Goal: Task Accomplishment & Management: Manage account settings

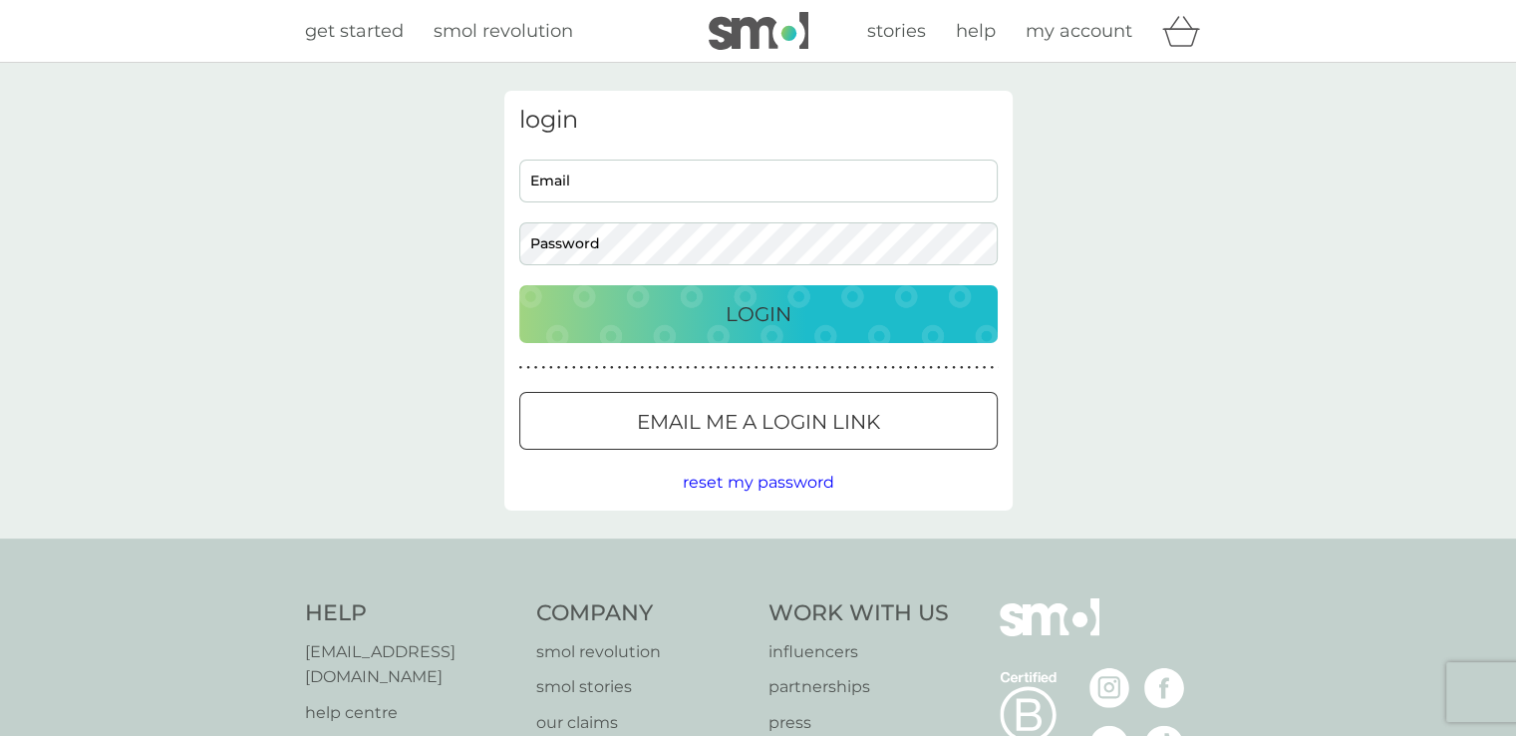
click at [573, 187] on input "Email" at bounding box center [758, 180] width 478 height 43
type input "[EMAIL_ADDRESS][DOMAIN_NAME]"
click at [757, 324] on p "Login" at bounding box center [759, 314] width 66 height 32
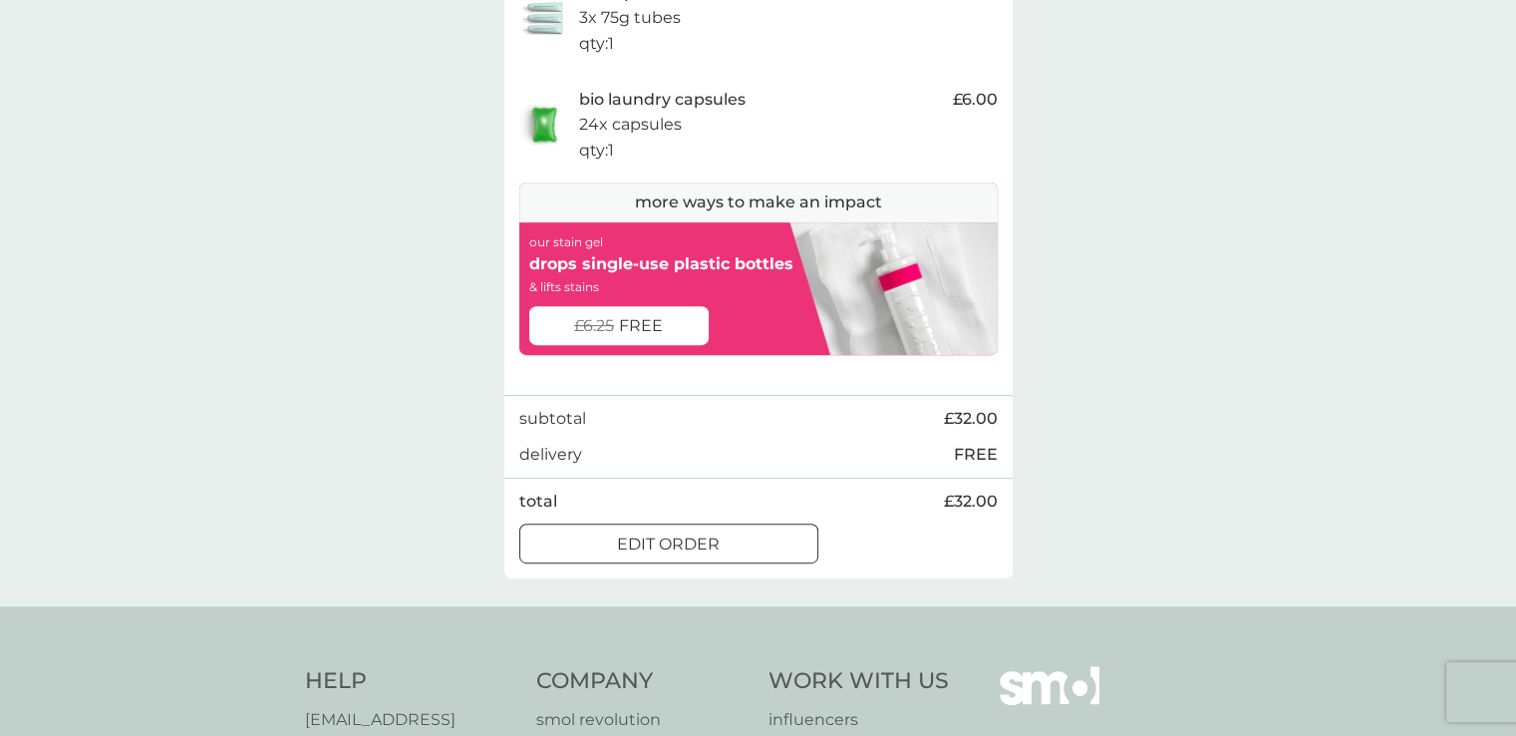
scroll to position [743, 0]
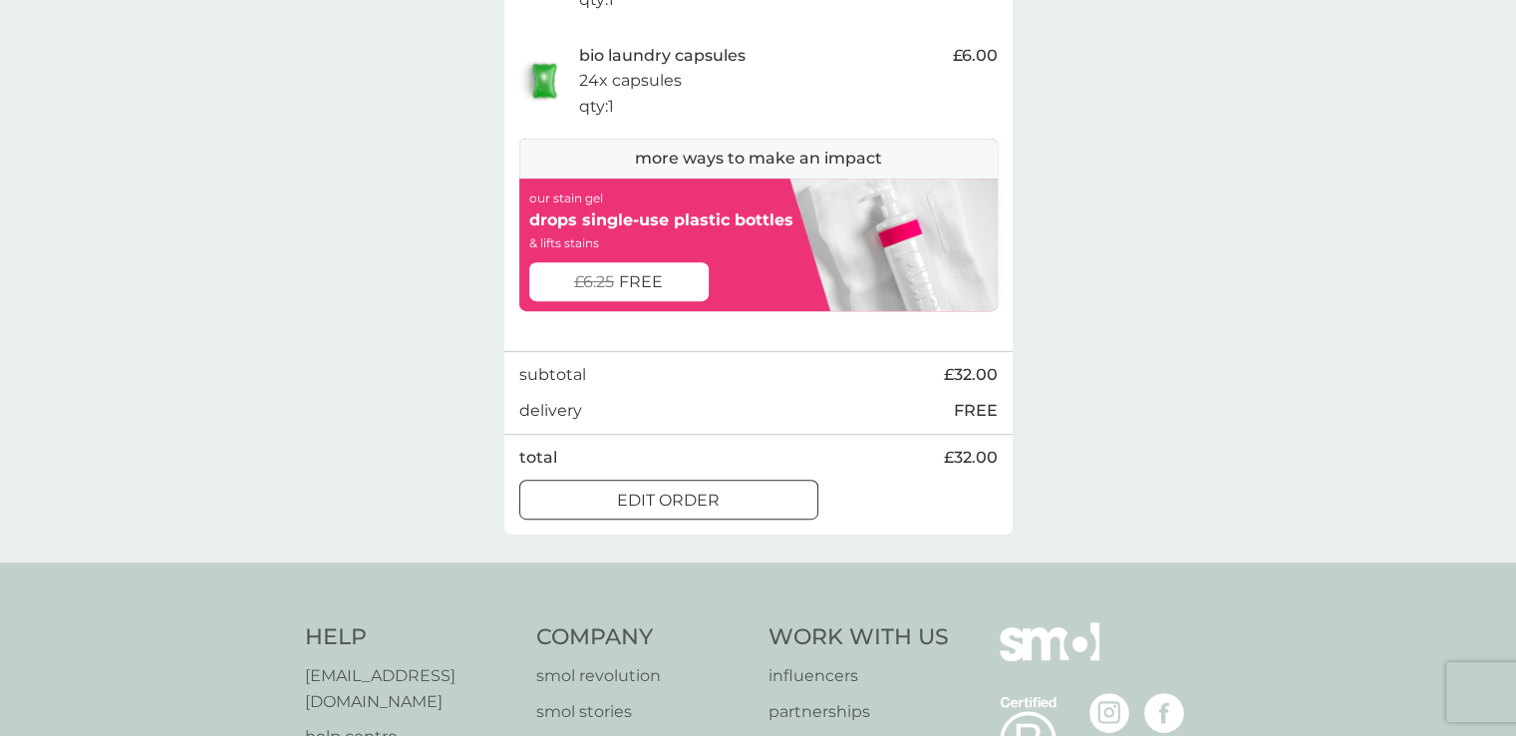
click at [657, 499] on div at bounding box center [669, 500] width 72 height 21
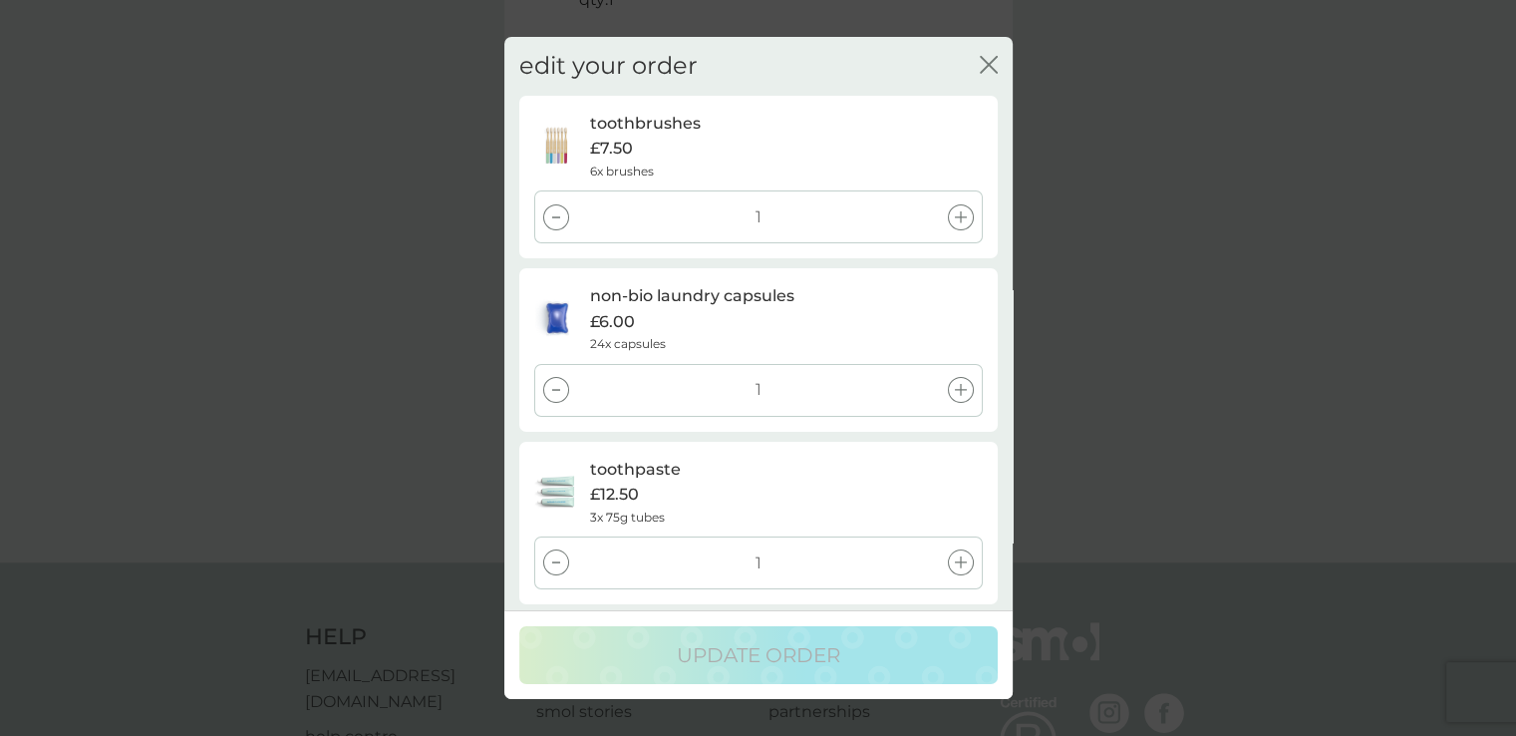
click at [558, 563] on div at bounding box center [556, 562] width 26 height 26
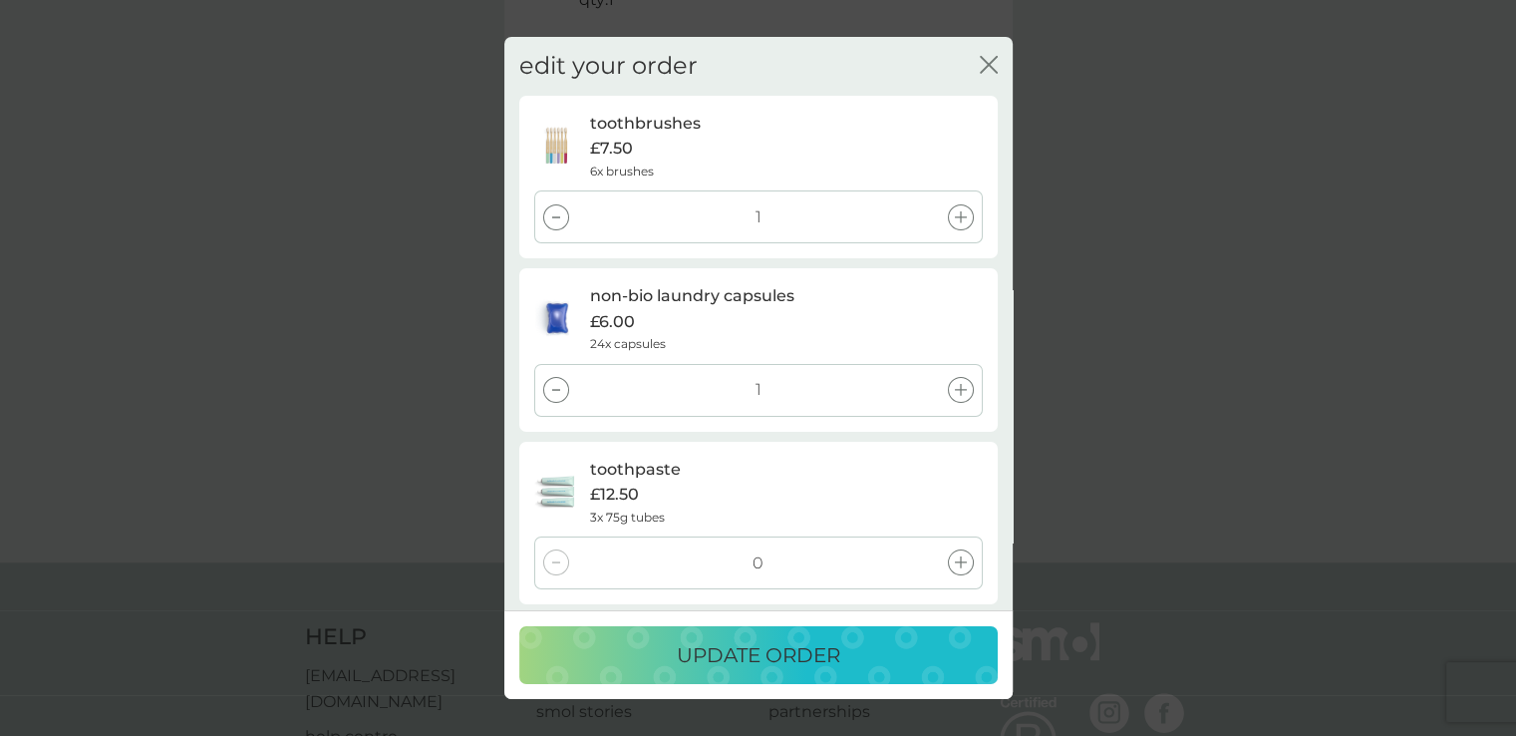
click at [745, 639] on p "update order" at bounding box center [758, 655] width 163 height 32
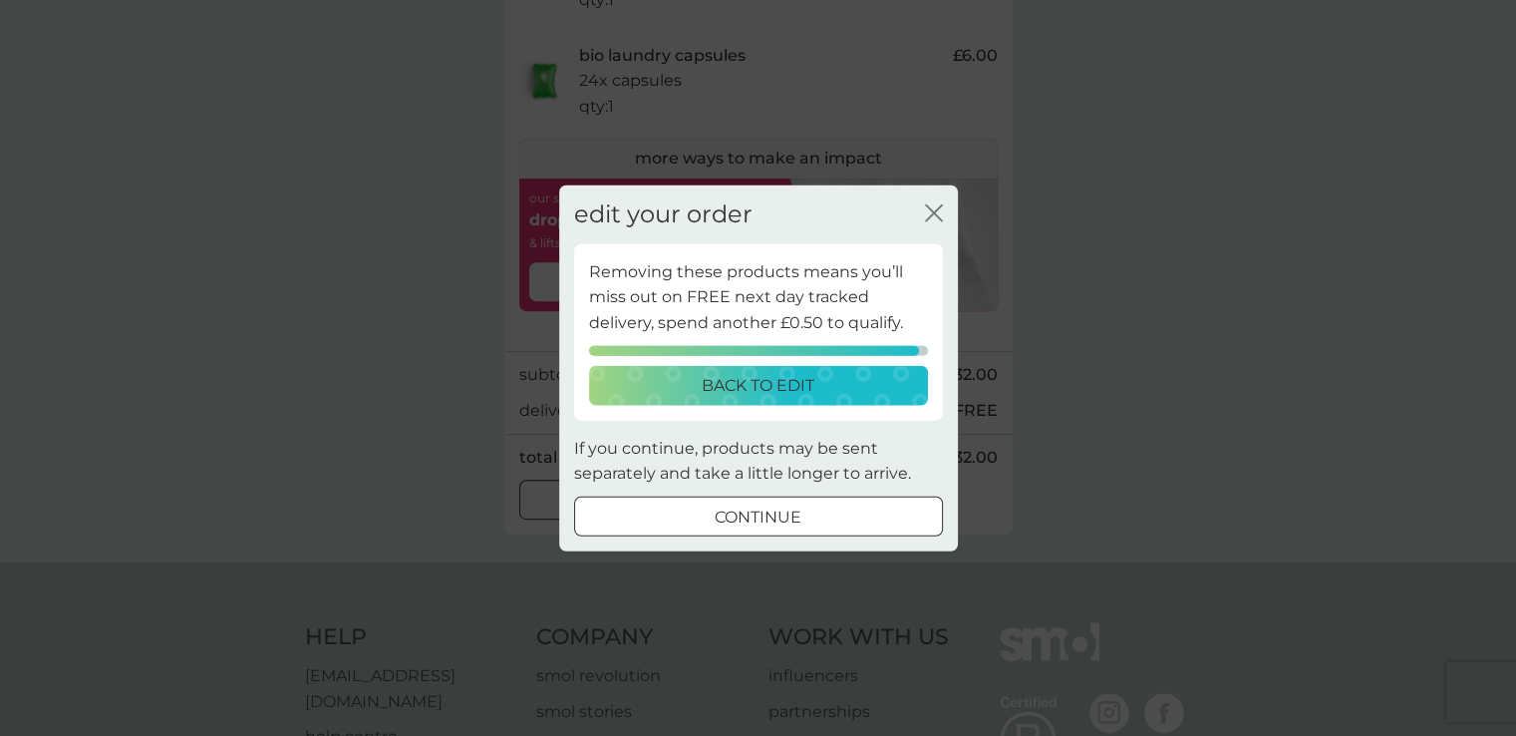
click at [765, 513] on div at bounding box center [759, 516] width 72 height 21
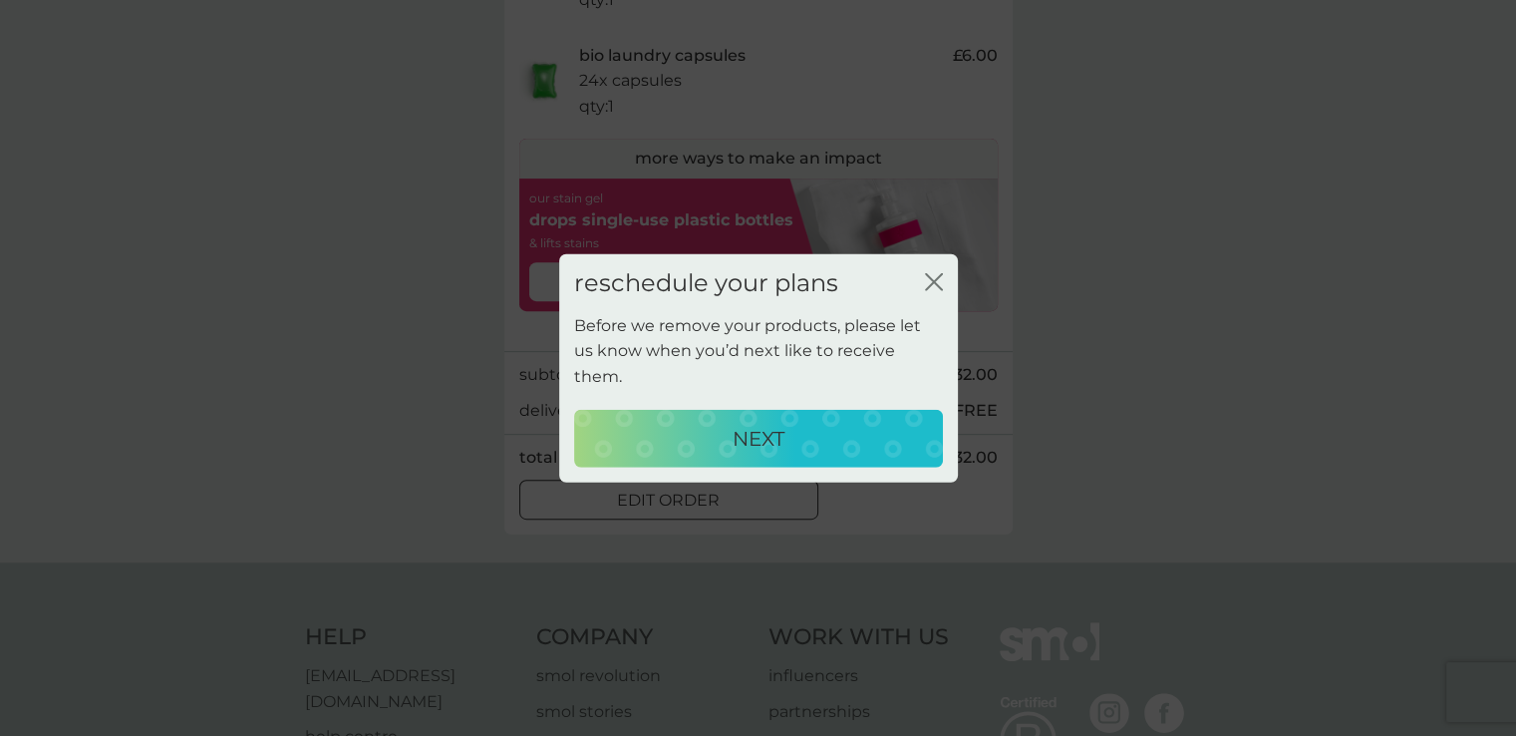
click at [769, 424] on p "NEXT" at bounding box center [759, 438] width 52 height 32
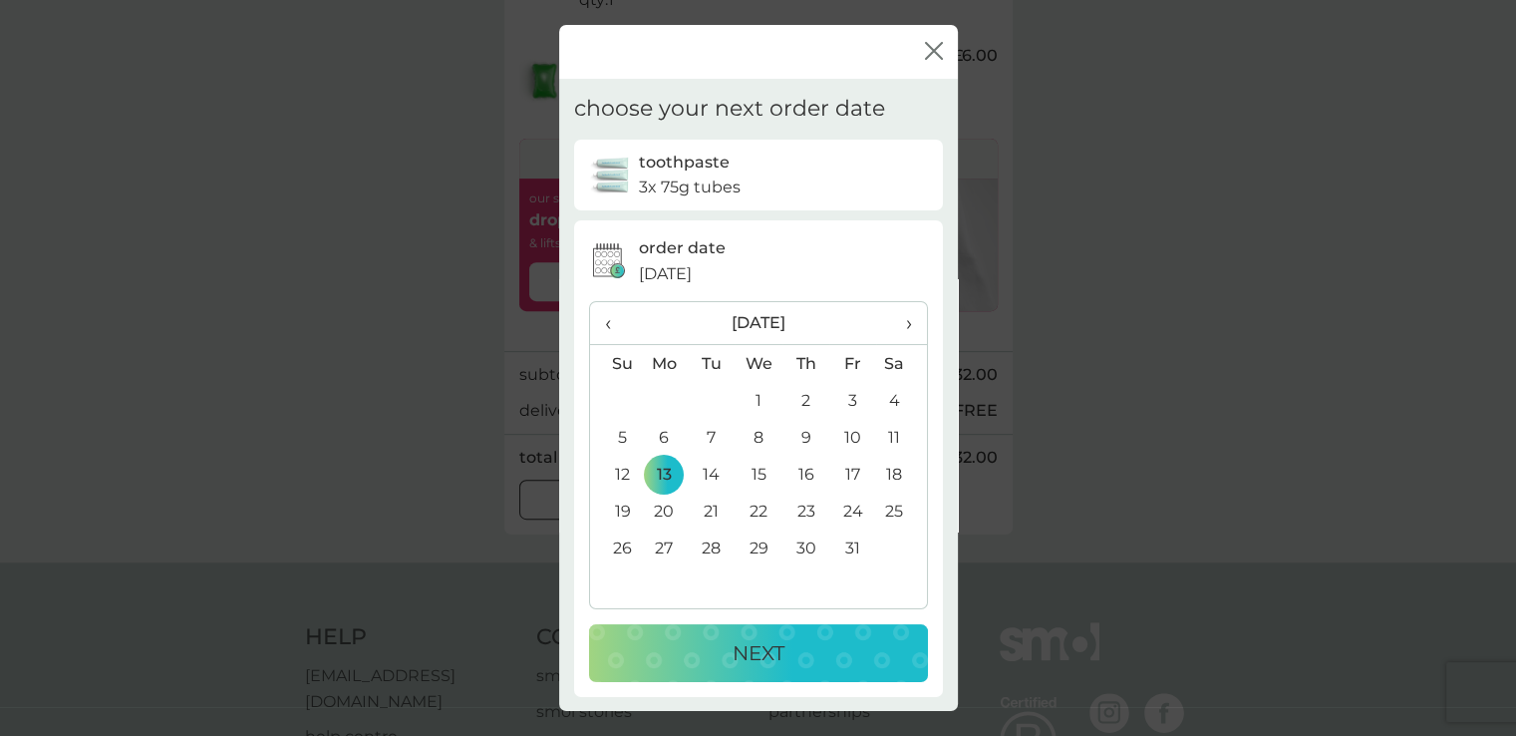
click at [898, 321] on th "›" at bounding box center [901, 323] width 50 height 43
click at [846, 433] on td "12" at bounding box center [852, 437] width 47 height 37
click at [767, 641] on p "NEXT" at bounding box center [759, 653] width 52 height 32
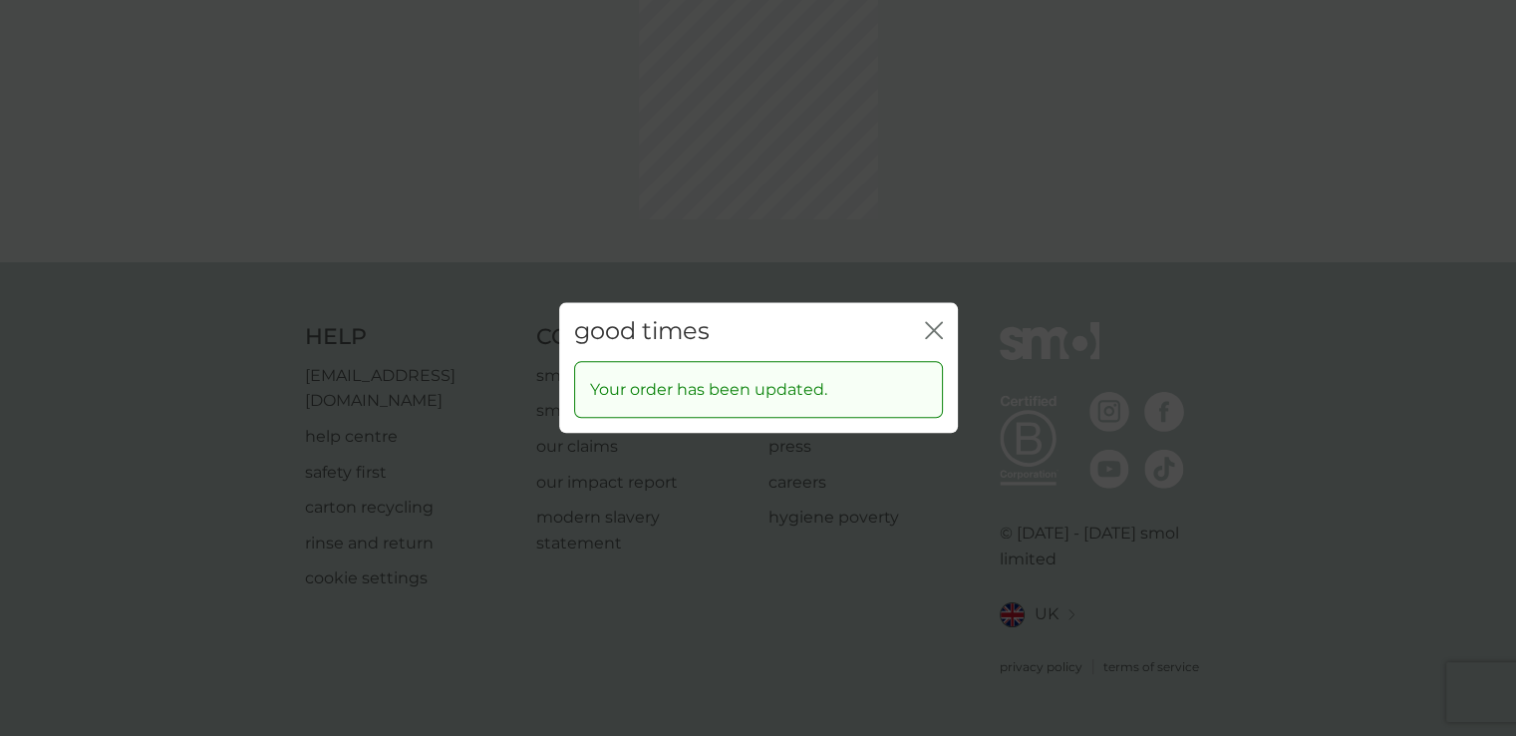
scroll to position [0, 0]
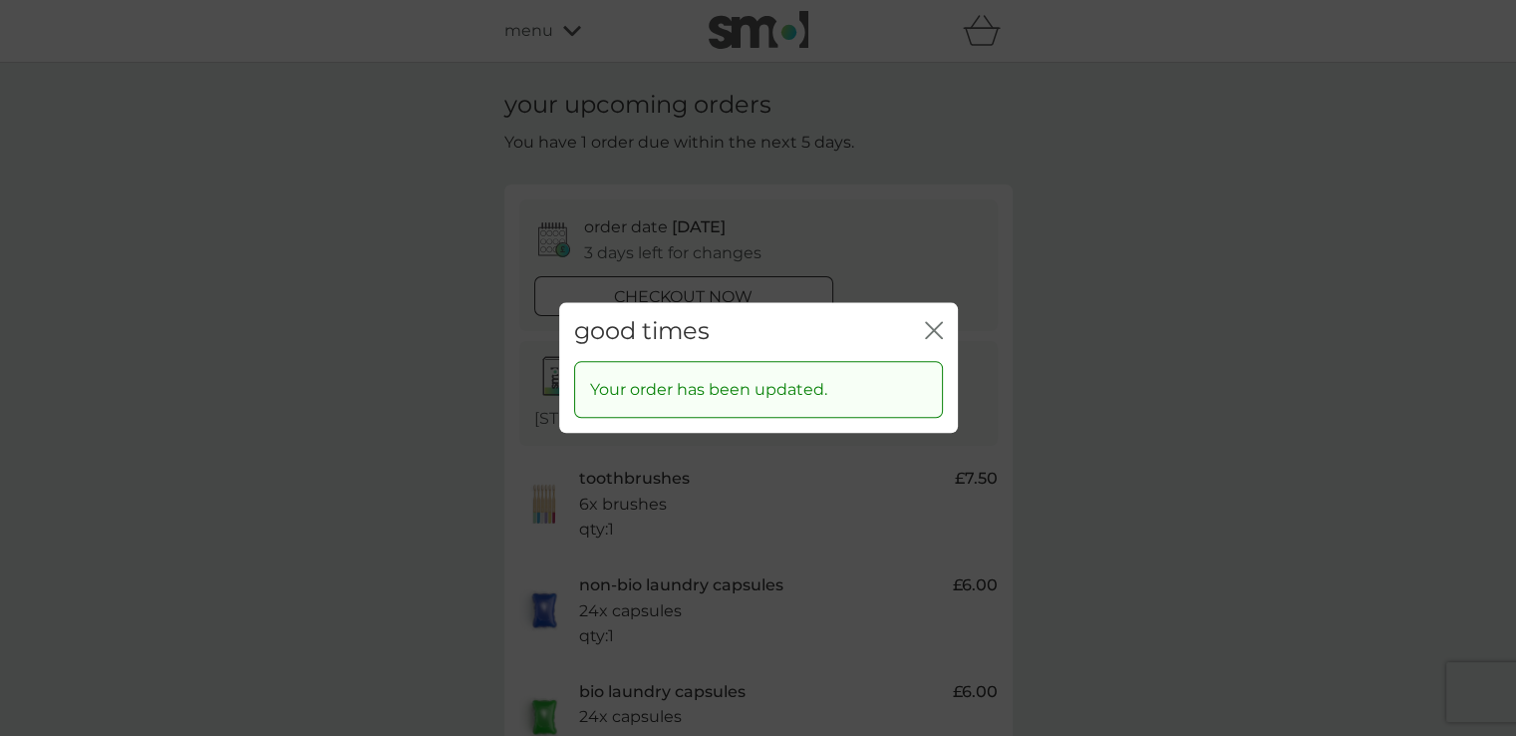
click at [939, 331] on icon "close" at bounding box center [934, 330] width 18 height 18
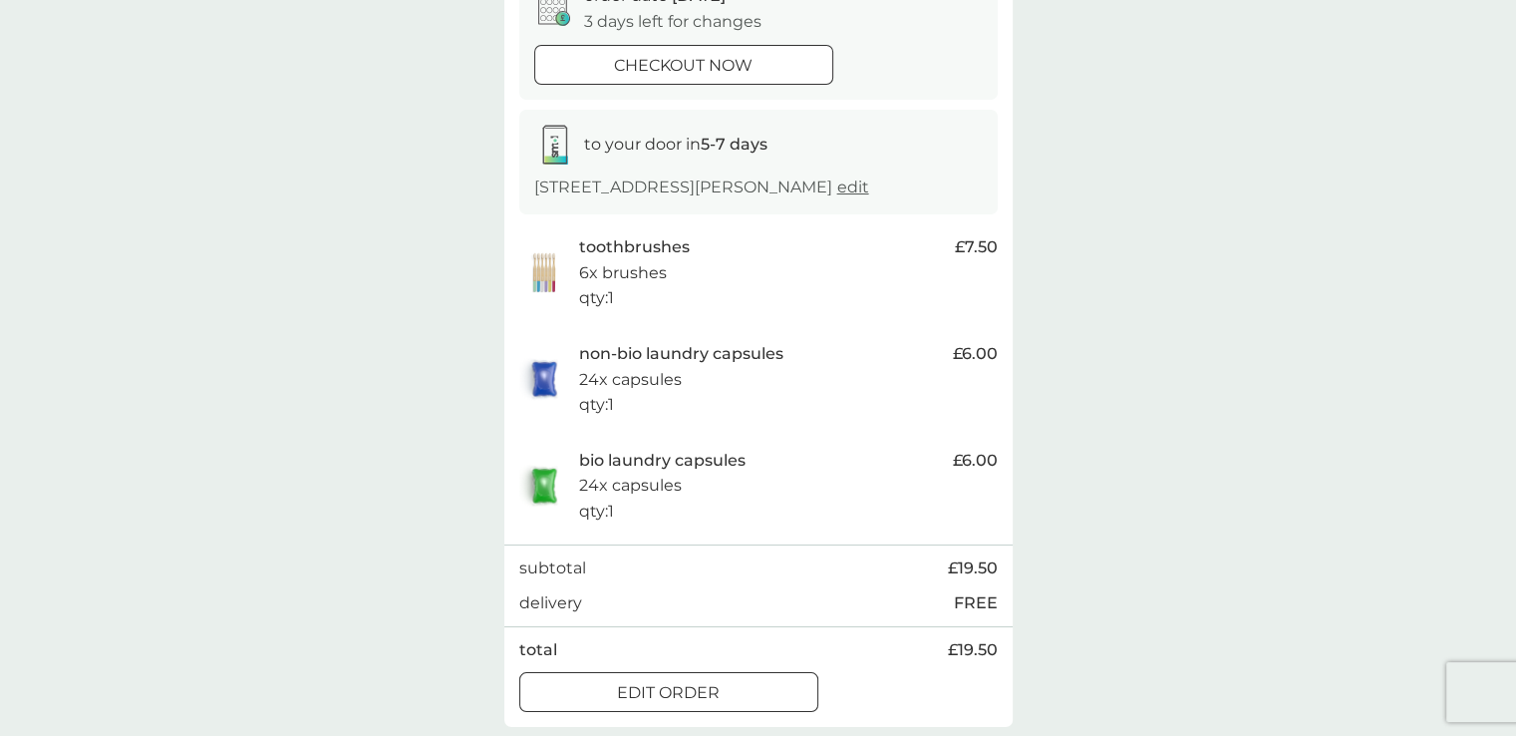
scroll to position [250, 0]
